Goal: Transaction & Acquisition: Purchase product/service

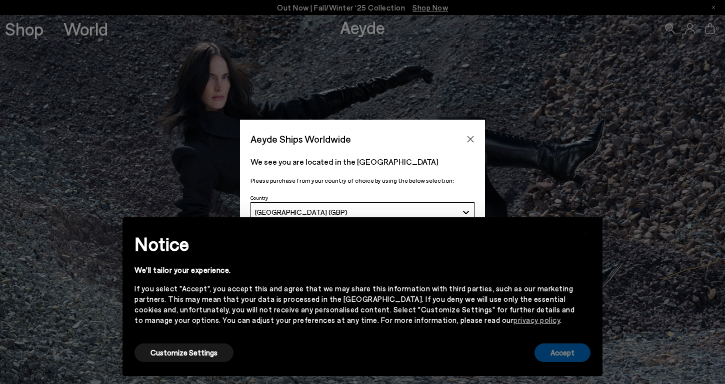
click at [565, 351] on button "Accept" at bounding box center [563, 352] width 56 height 19
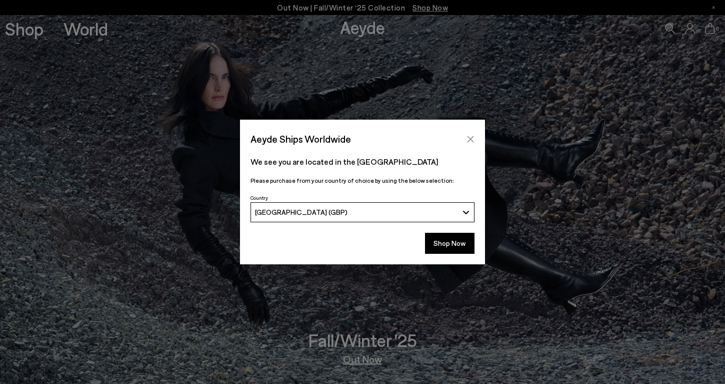
click at [470, 138] on icon "Close" at bounding box center [471, 139] width 8 height 8
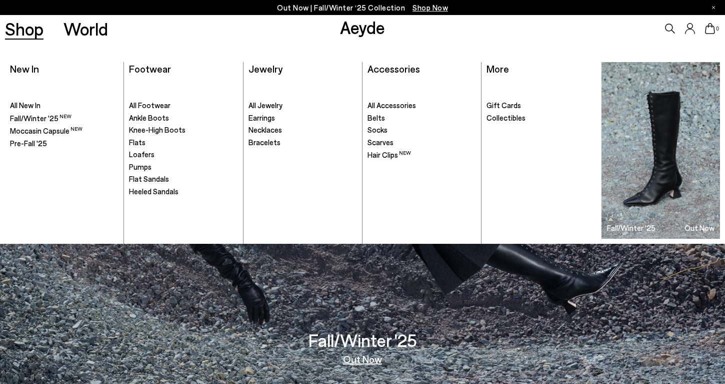
click at [36, 29] on link "Shop" at bounding box center [24, 29] width 39 height 18
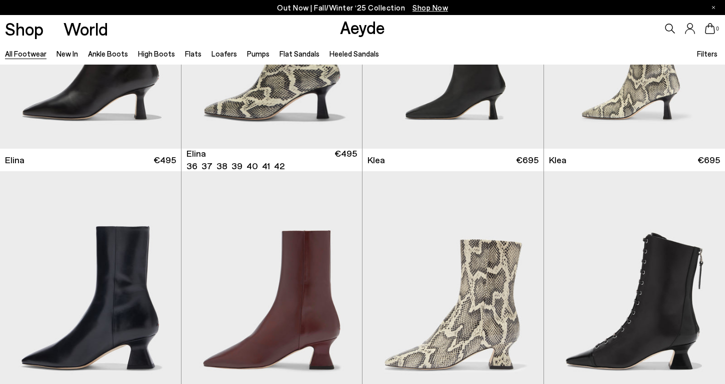
scroll to position [1259, 0]
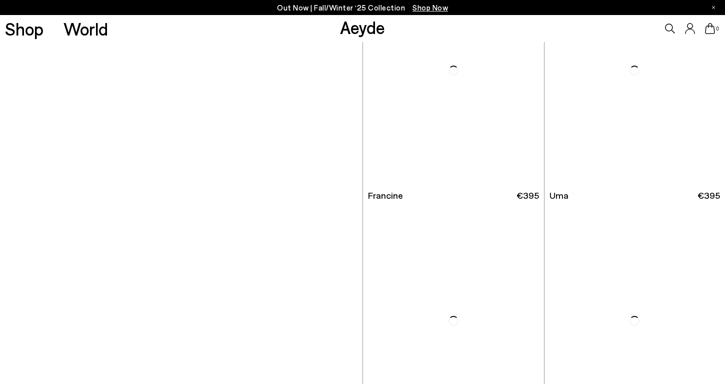
scroll to position [821, 0]
